Goal: Navigation & Orientation: Understand site structure

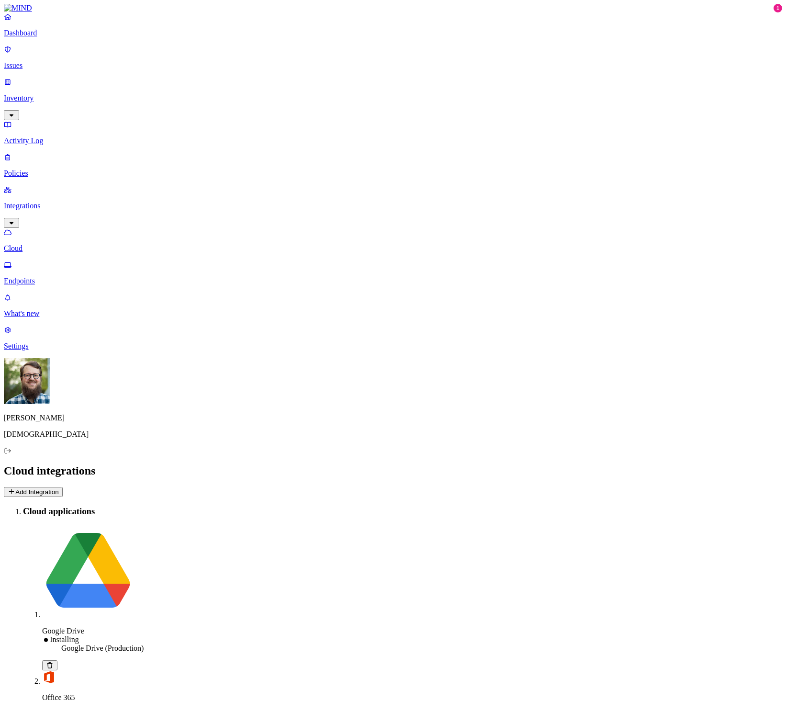
click at [29, 37] on p "Dashboard" at bounding box center [393, 33] width 778 height 9
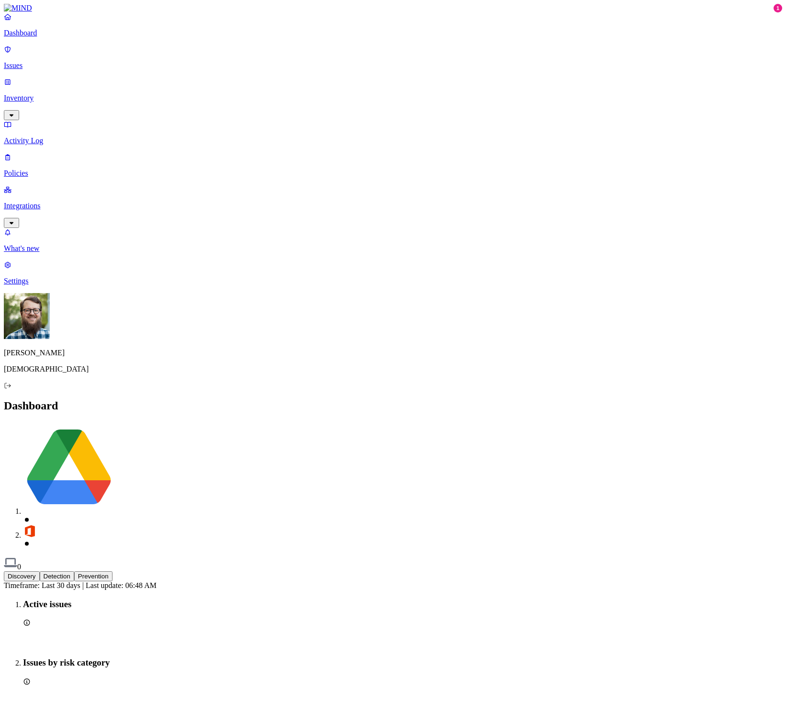
click at [74, 571] on button "Detection" at bounding box center [57, 576] width 34 height 10
click at [112, 571] on button "Prevention" at bounding box center [93, 576] width 38 height 10
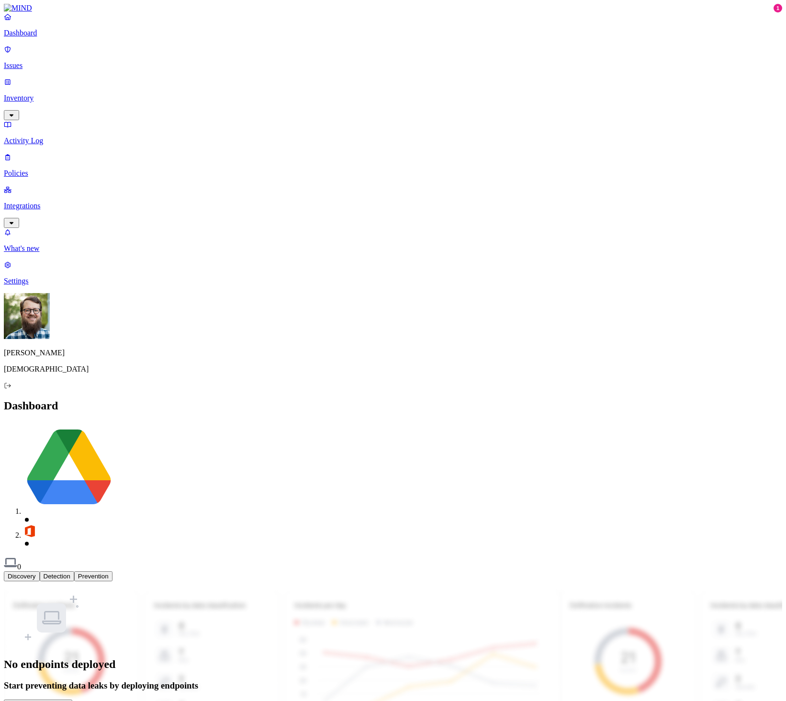
click at [74, 571] on button "Detection" at bounding box center [57, 576] width 34 height 10
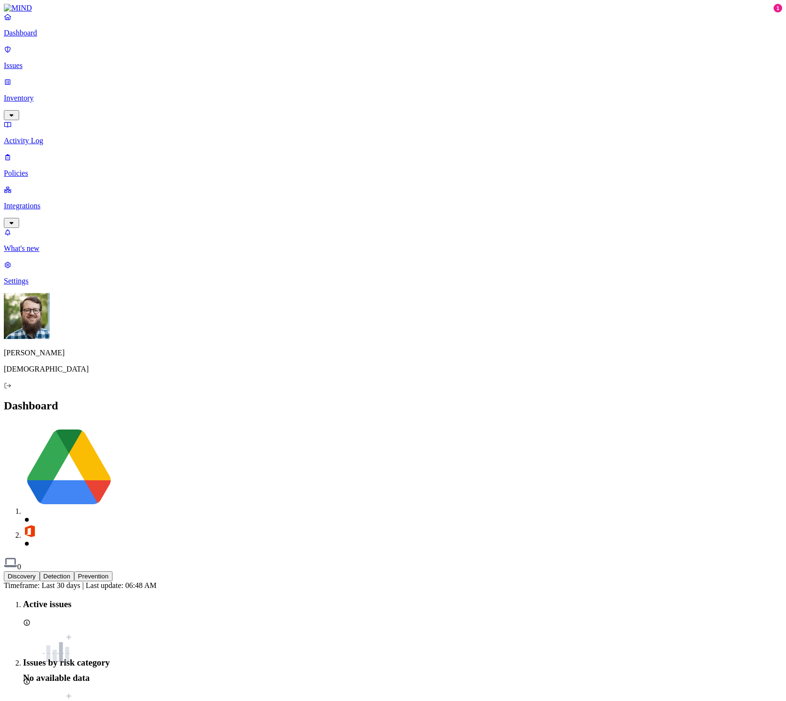
click at [40, 571] on button "Discovery" at bounding box center [22, 576] width 36 height 10
click at [77, 64] on p "Issues" at bounding box center [393, 65] width 778 height 9
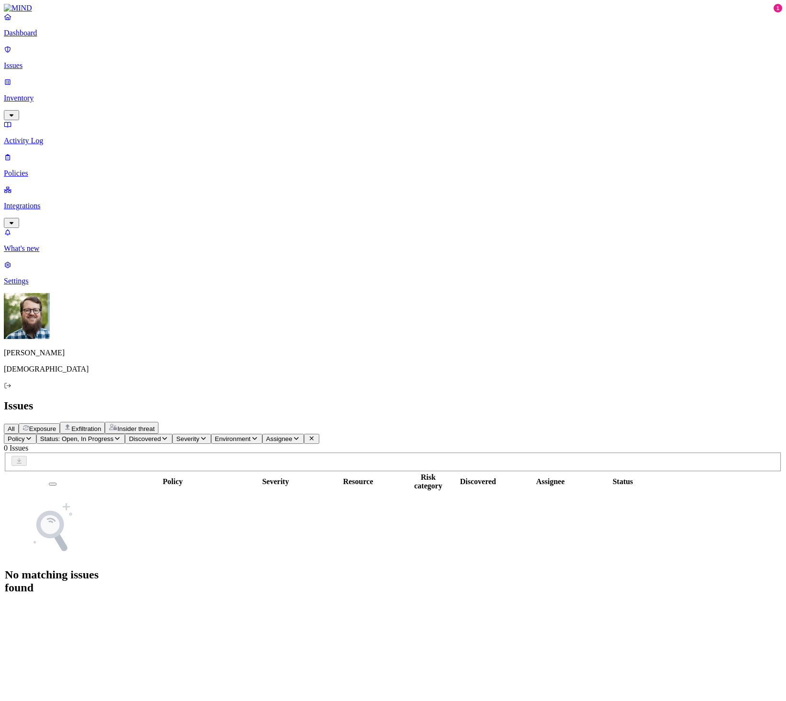
click at [60, 94] on p "Inventory" at bounding box center [393, 98] width 778 height 9
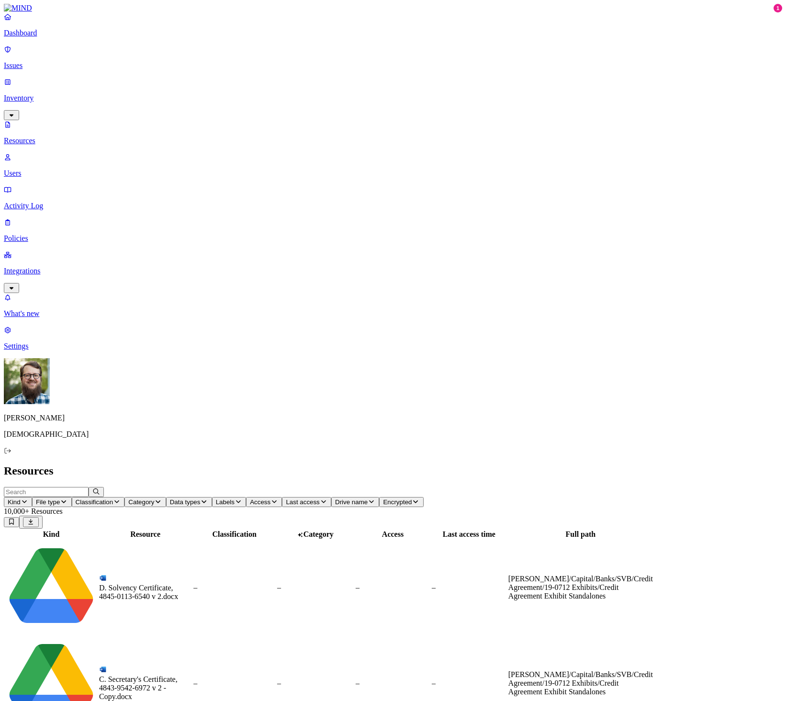
click at [47, 37] on p "Dashboard" at bounding box center [393, 33] width 778 height 9
